Goal: Information Seeking & Learning: Learn about a topic

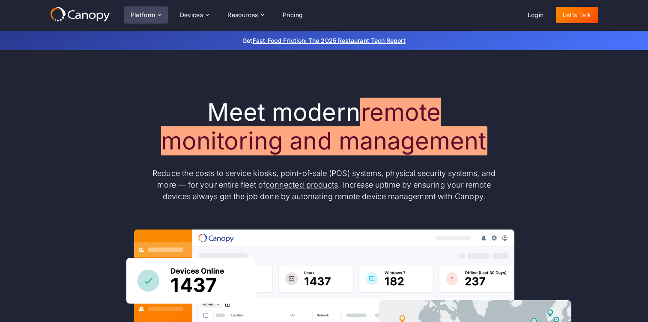
click at [152, 15] on div "Platform" at bounding box center [143, 15] width 25 height 6
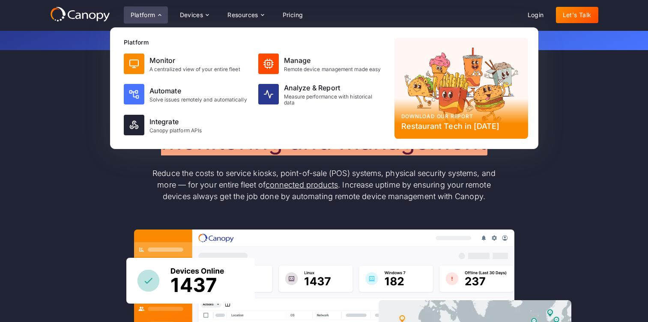
click at [66, 107] on div "Meet modern remote monitoring and management Reduce the costs to service kiosks…" at bounding box center [324, 280] width 548 height 365
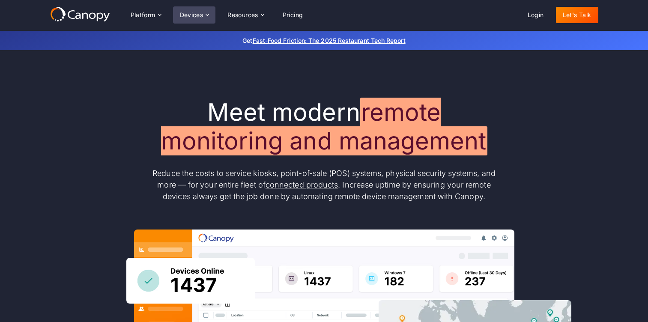
click at [191, 17] on div "Devices" at bounding box center [192, 15] width 24 height 6
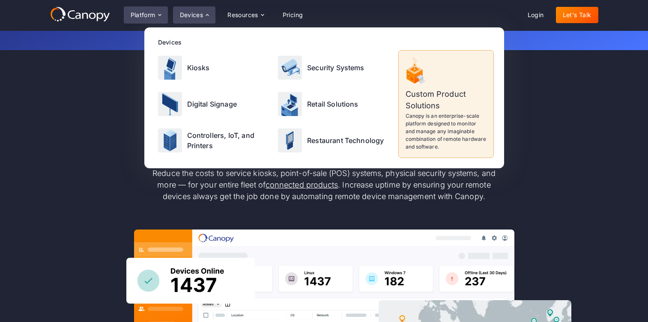
click at [142, 17] on div "Platform" at bounding box center [143, 15] width 25 height 6
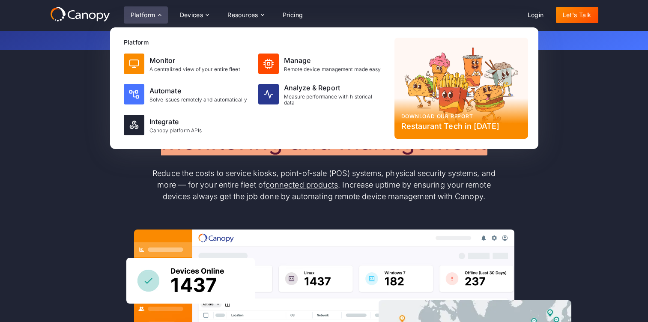
click at [49, 179] on div "Meet modern remote monitoring and management Reduce the costs to service kiosks…" at bounding box center [324, 280] width 648 height 461
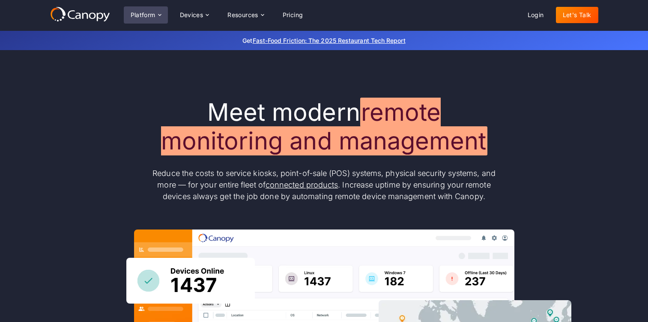
click at [149, 17] on div "Platform" at bounding box center [143, 15] width 25 height 6
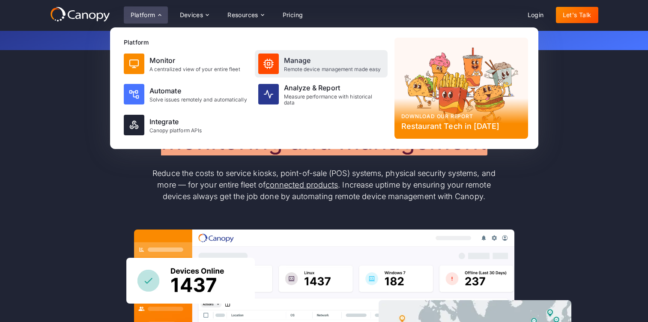
click at [324, 69] on div "Remote device management made easy" at bounding box center [332, 69] width 97 height 6
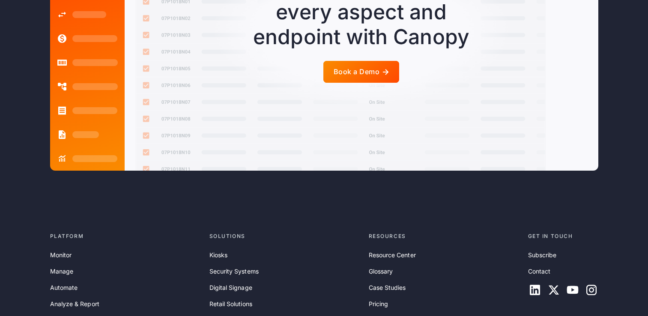
scroll to position [2261, 0]
